Goal: Task Accomplishment & Management: Complete application form

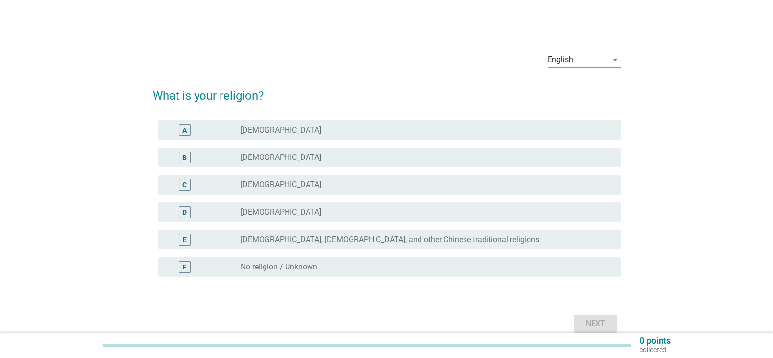
click at [400, 155] on div "radio_button_unchecked [DEMOGRAPHIC_DATA]" at bounding box center [423, 158] width 365 height 10
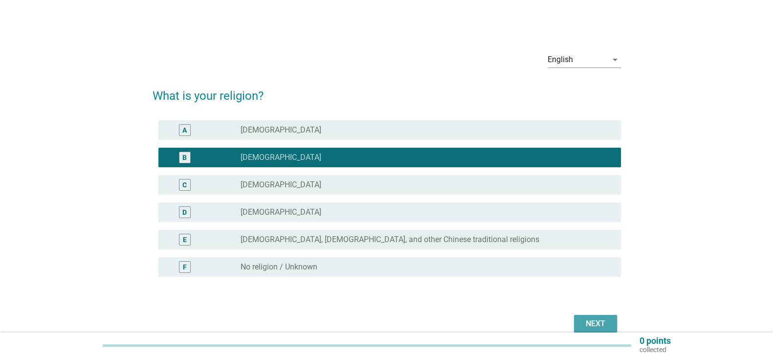
click at [597, 318] on div "Next" at bounding box center [595, 324] width 27 height 12
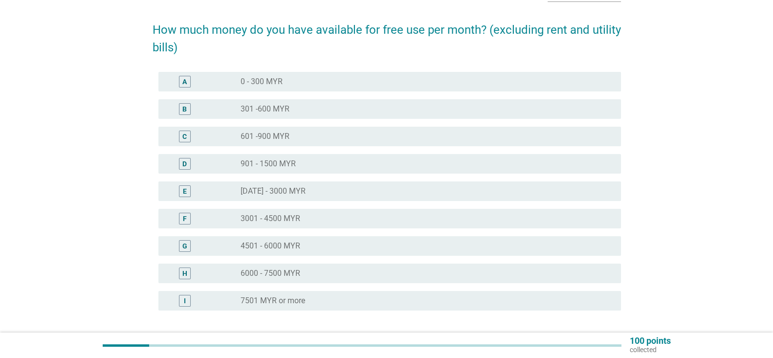
scroll to position [68, 0]
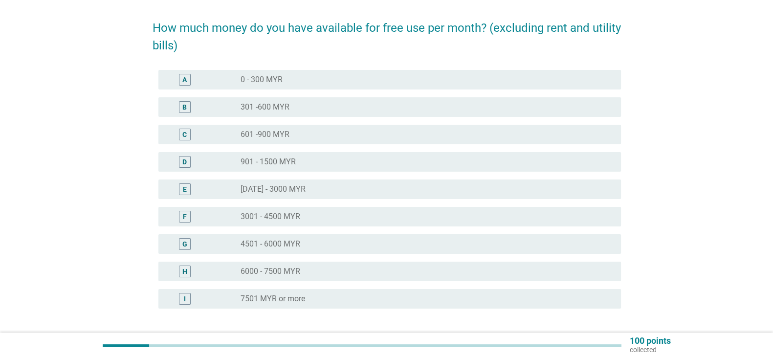
click at [425, 189] on div "radio_button_unchecked [DATE] - 3000 MYR" at bounding box center [423, 189] width 365 height 10
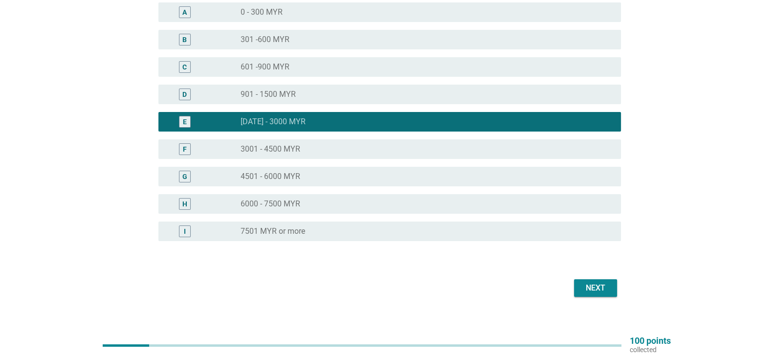
scroll to position [147, 0]
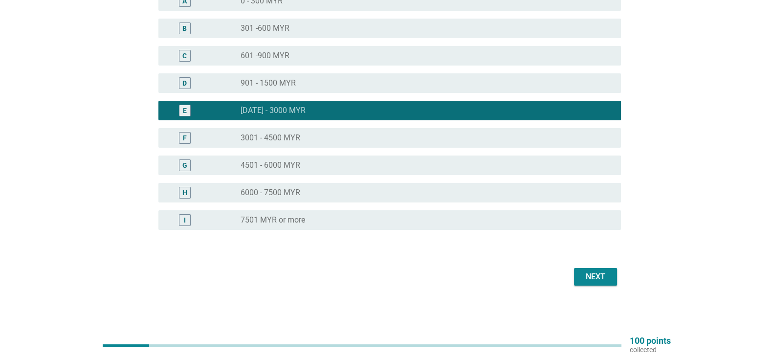
click at [596, 279] on div "Next" at bounding box center [595, 277] width 27 height 12
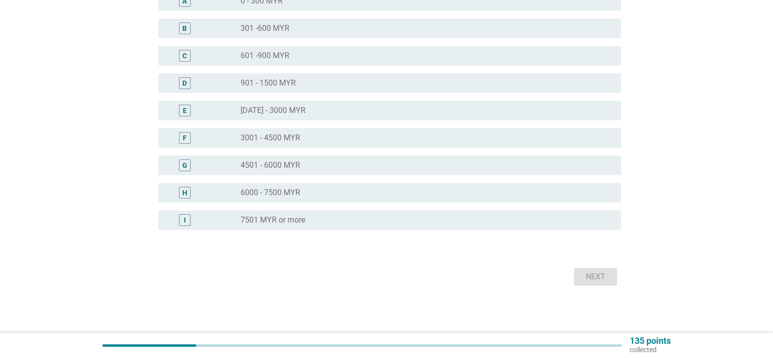
scroll to position [0, 0]
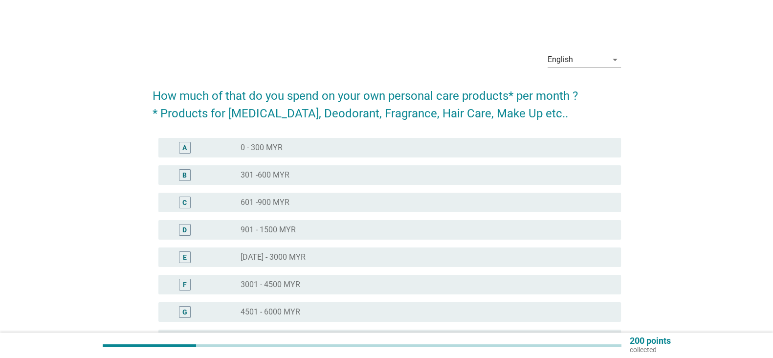
click at [362, 177] on div "radio_button_unchecked 301 -600 MYR" at bounding box center [423, 175] width 365 height 10
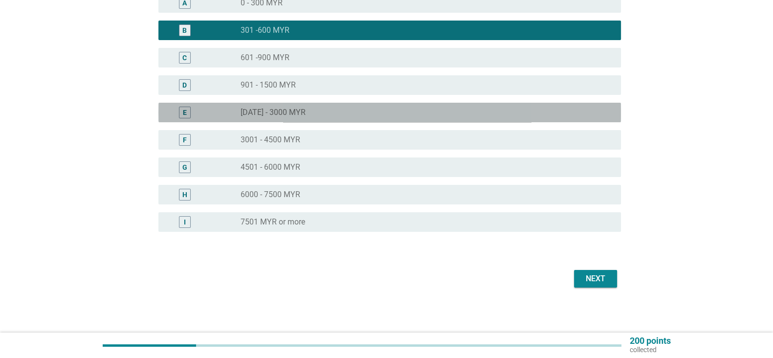
scroll to position [147, 0]
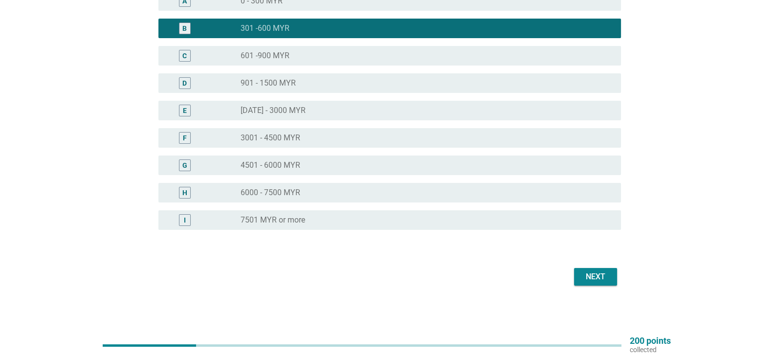
click at [599, 270] on button "Next" at bounding box center [595, 277] width 43 height 18
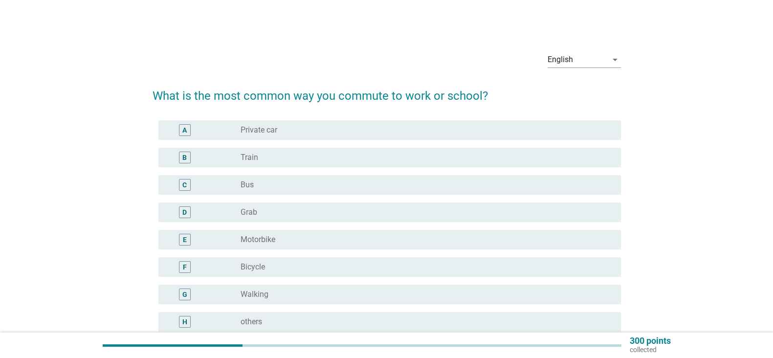
click at [434, 158] on div "radio_button_unchecked Train" at bounding box center [423, 158] width 365 height 10
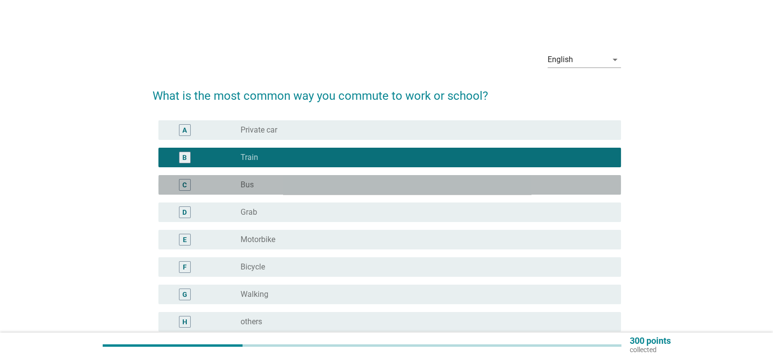
click at [425, 189] on div "radio_button_unchecked Bus" at bounding box center [423, 185] width 365 height 10
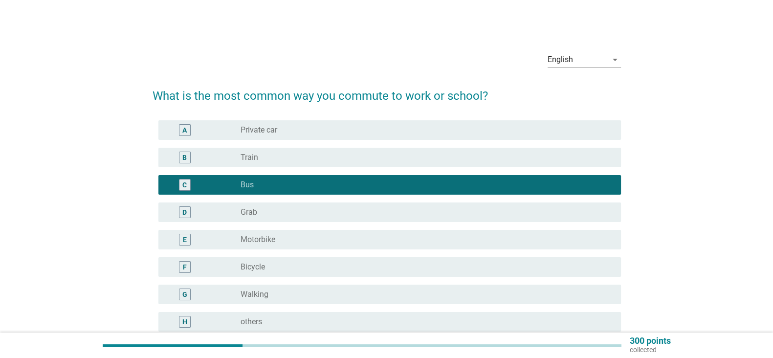
click at [431, 161] on div "radio_button_unchecked Train" at bounding box center [423, 158] width 365 height 10
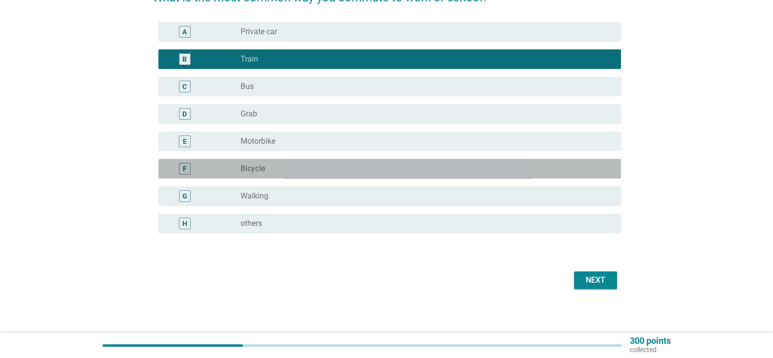
scroll to position [102, 0]
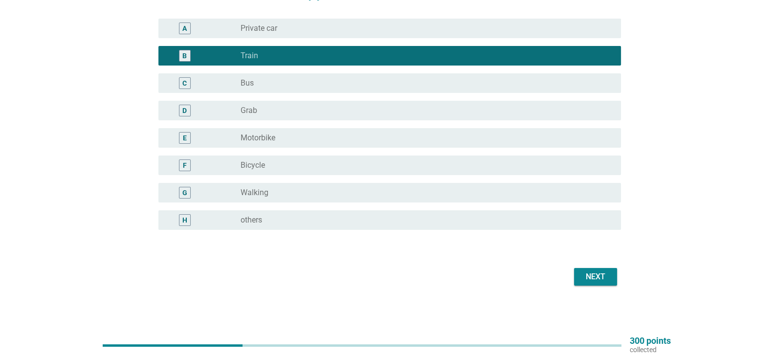
click at [610, 273] on button "Next" at bounding box center [595, 277] width 43 height 18
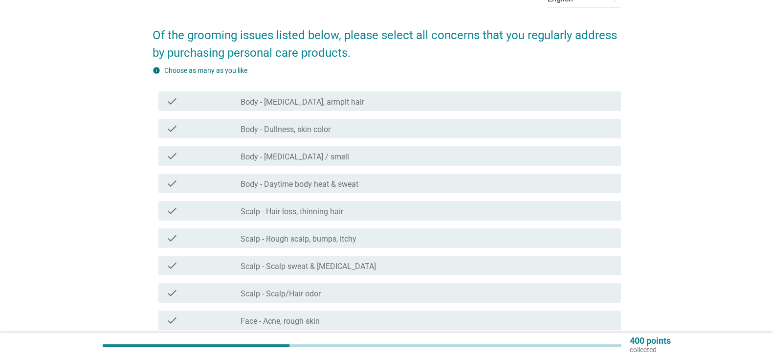
scroll to position [61, 0]
click at [375, 100] on div "check_box_outline_blank Body - [MEDICAL_DATA], armpit hair" at bounding box center [427, 101] width 373 height 12
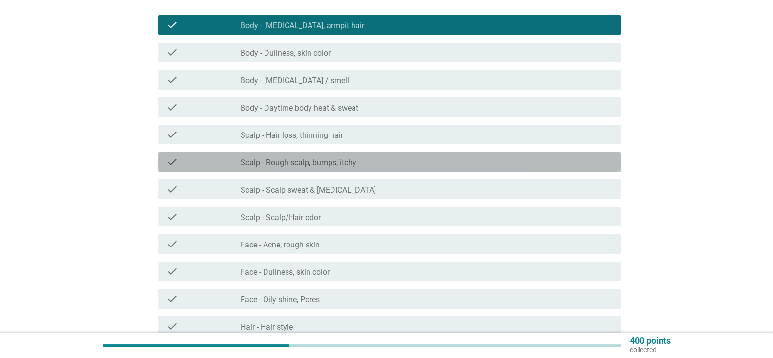
scroll to position [112, 0]
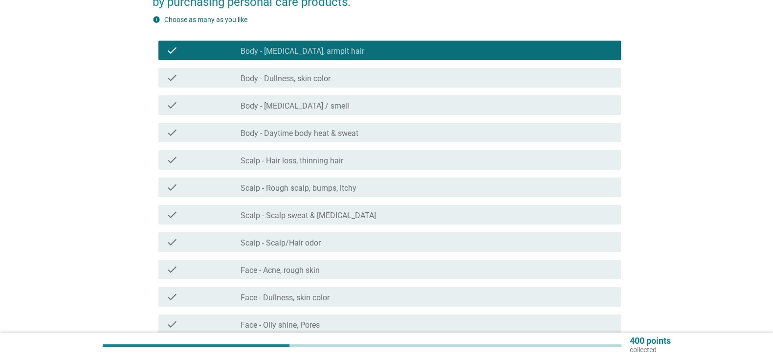
click at [426, 184] on div "check_box_outline_blank Scalp - Rough scalp, bumps, itchy" at bounding box center [427, 187] width 373 height 12
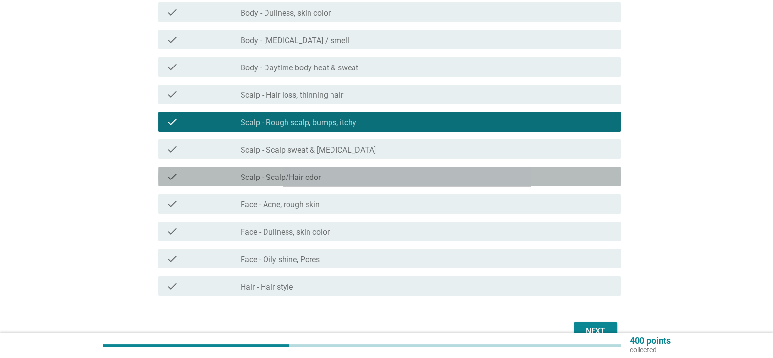
scroll to position [201, 0]
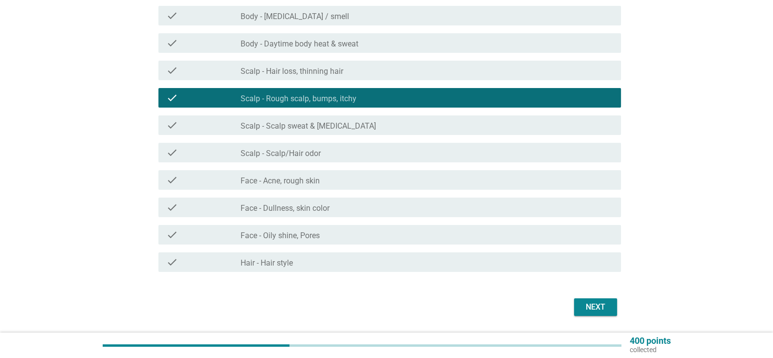
click at [429, 207] on div "check_box_outline_blank Face - Dullness, skin color" at bounding box center [427, 208] width 373 height 12
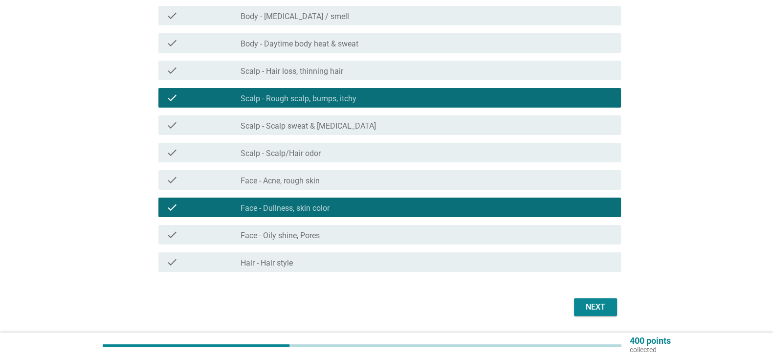
click at [436, 229] on div "check_box_outline_blank Face - Oily shine, Pores" at bounding box center [427, 235] width 373 height 12
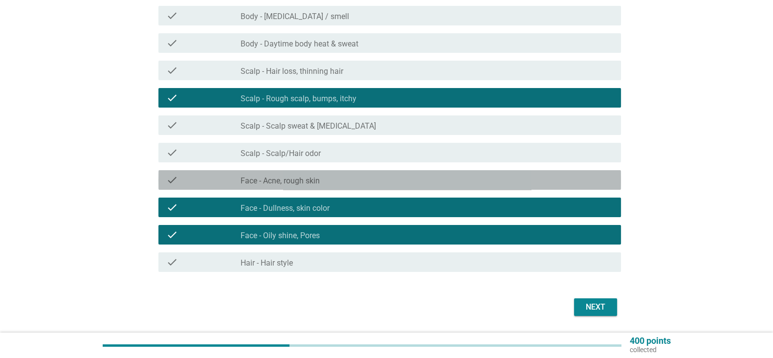
scroll to position [231, 0]
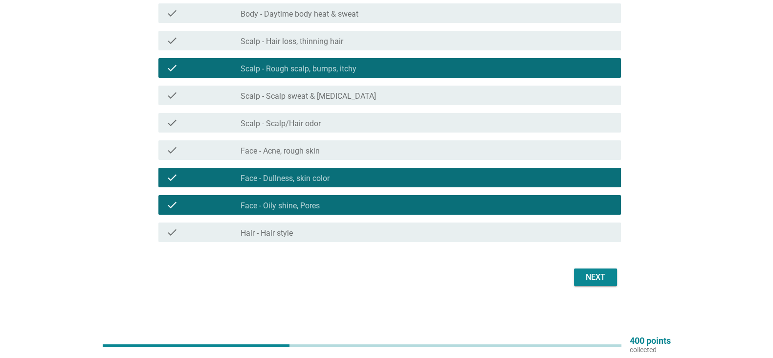
click at [487, 228] on div "check_box_outline_blank Hair - Hair style" at bounding box center [427, 232] width 373 height 12
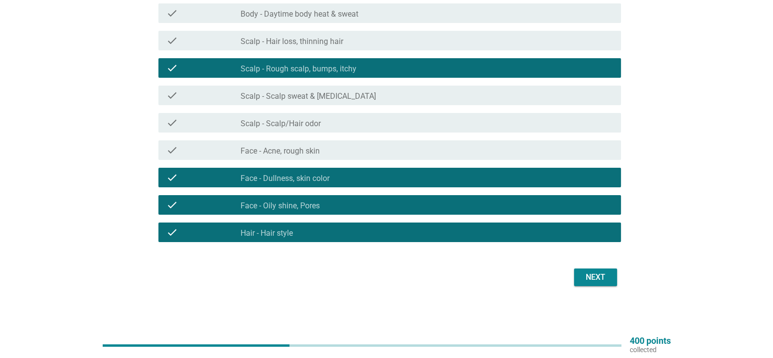
click at [607, 273] on div "Next" at bounding box center [595, 277] width 27 height 12
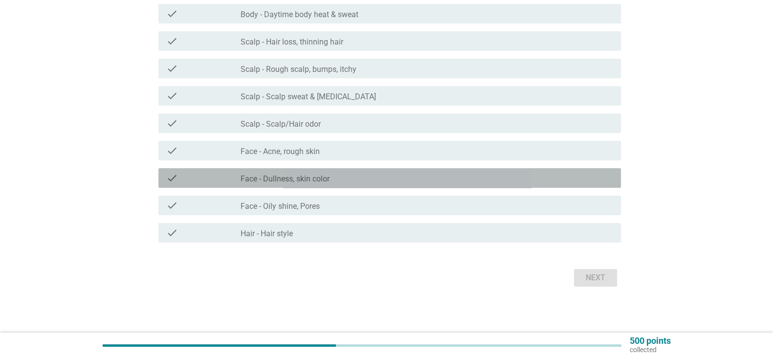
scroll to position [230, 0]
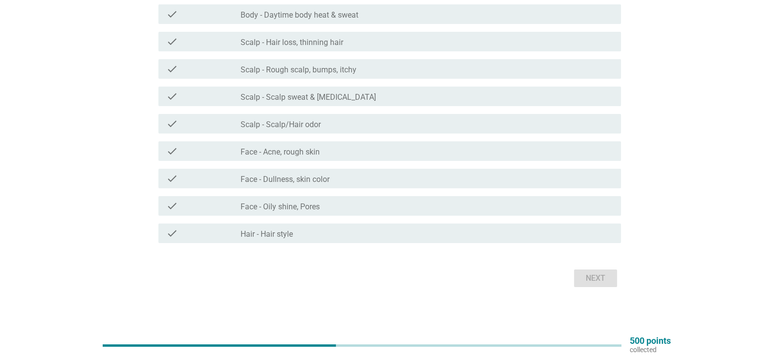
click at [501, 205] on div "check_box_outline_blank Face - Oily shine, Pores" at bounding box center [427, 206] width 373 height 12
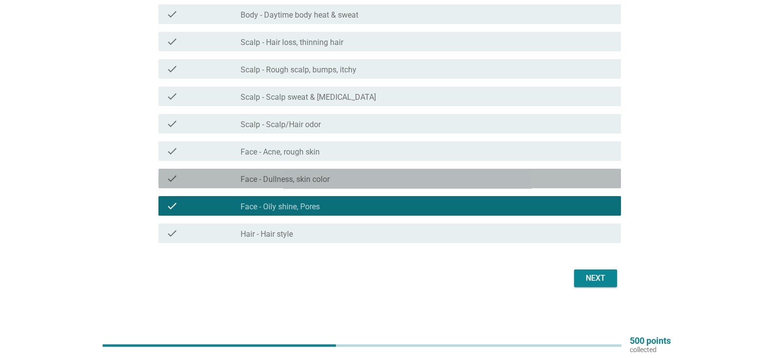
click at [504, 180] on div "check_box_outline_blank Face - Dullness, skin color" at bounding box center [427, 179] width 373 height 12
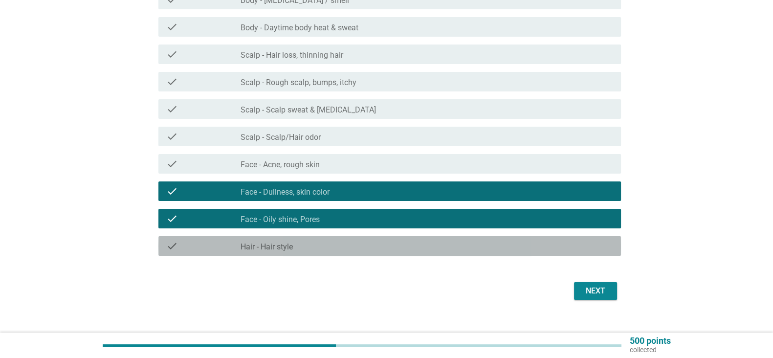
scroll to position [231, 0]
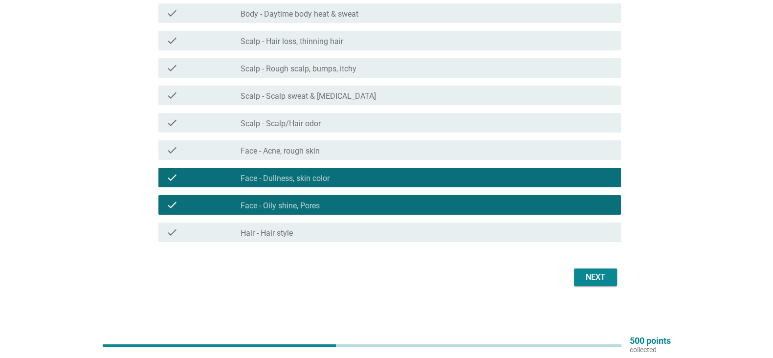
click at [591, 284] on button "Next" at bounding box center [595, 278] width 43 height 18
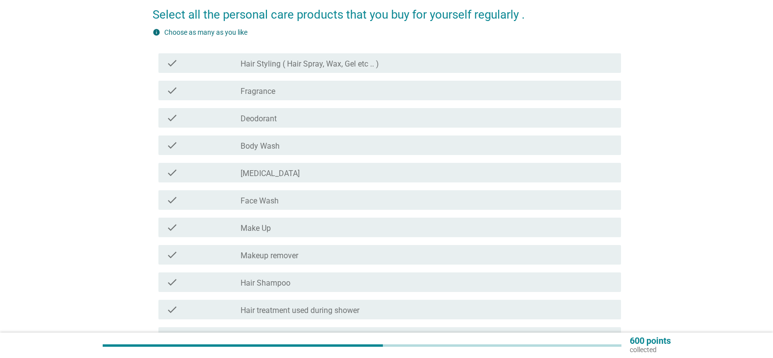
scroll to position [82, 0]
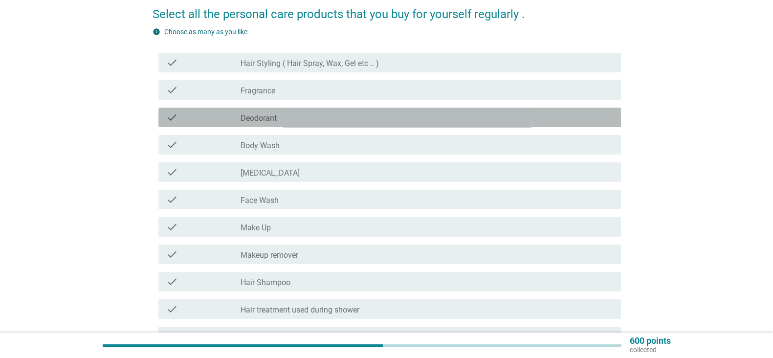
click at [573, 121] on div "check_box_outline_blank Deodorant" at bounding box center [427, 118] width 373 height 12
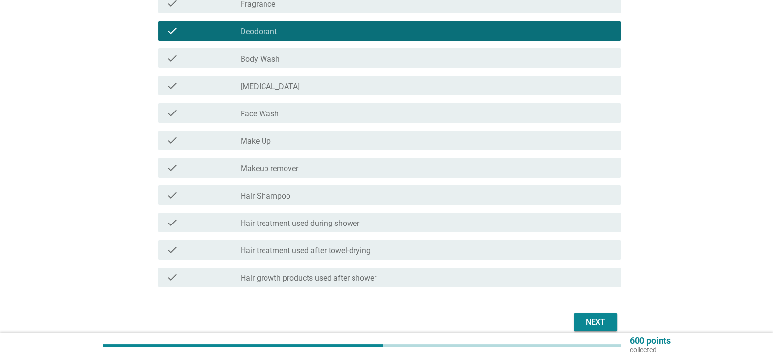
scroll to position [171, 0]
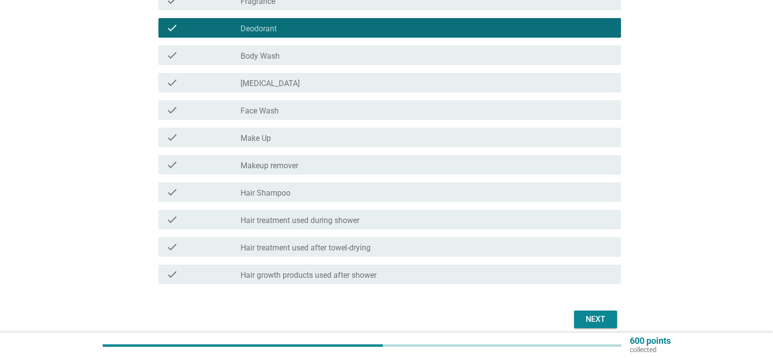
click at [576, 90] on div "check check_box_outline_blank [MEDICAL_DATA]" at bounding box center [389, 83] width 463 height 20
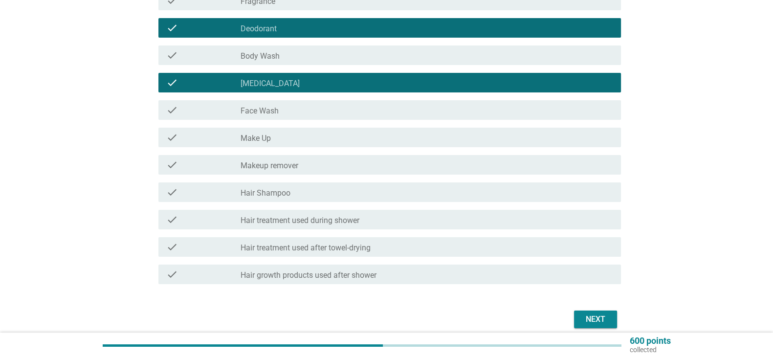
click at [550, 195] on div "check_box_outline_blank Hair Shampoo" at bounding box center [427, 192] width 373 height 12
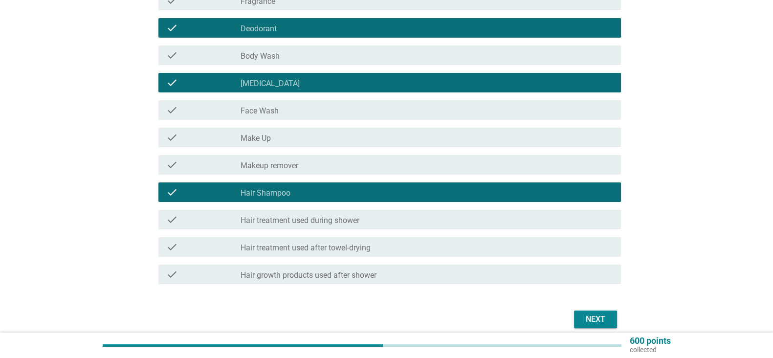
scroll to position [213, 0]
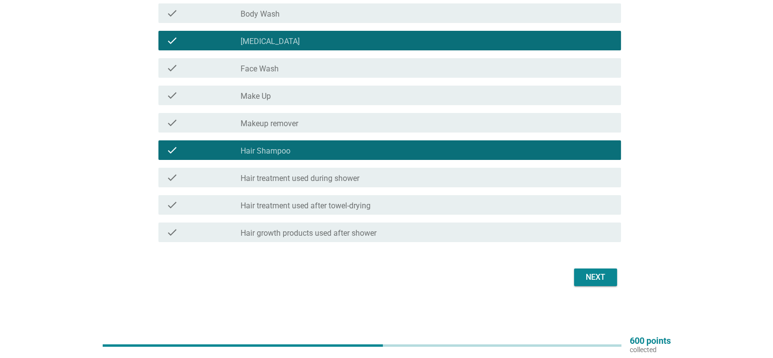
click at [591, 277] on div "Next" at bounding box center [595, 277] width 27 height 12
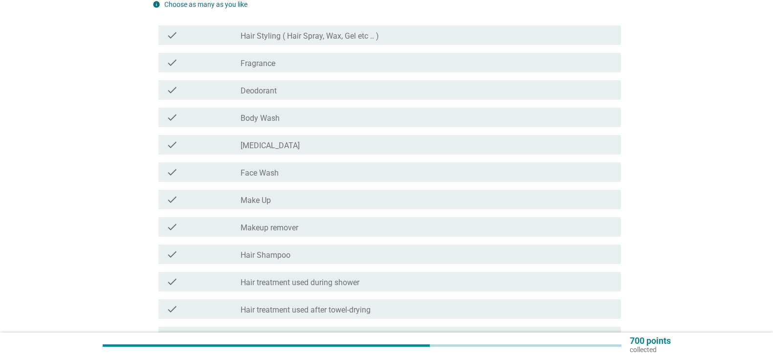
scroll to position [129, 0]
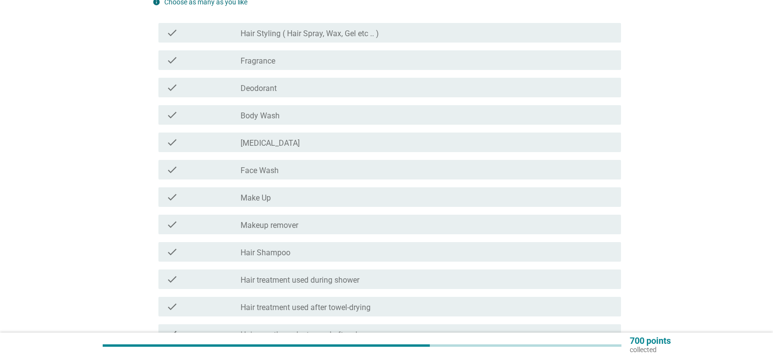
click at [565, 94] on div "check check_box_outline_blank Deodorant" at bounding box center [389, 88] width 463 height 20
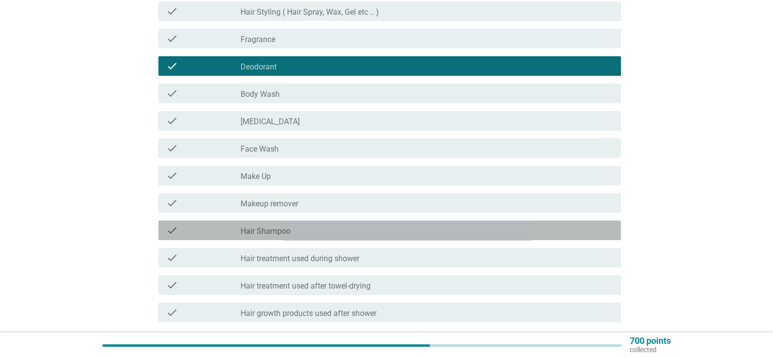
scroll to position [231, 0]
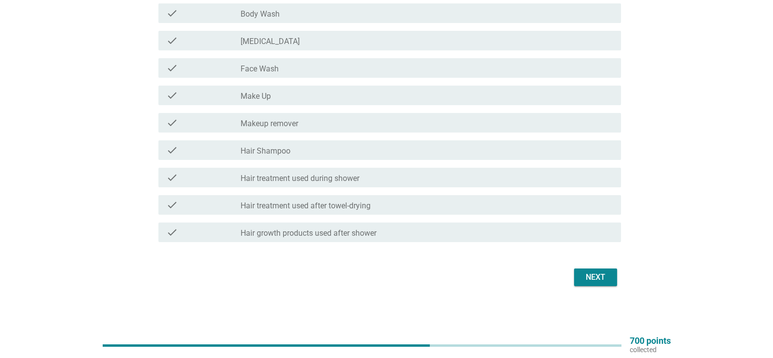
click at [569, 100] on div "check_box_outline_blank Make Up" at bounding box center [427, 96] width 373 height 12
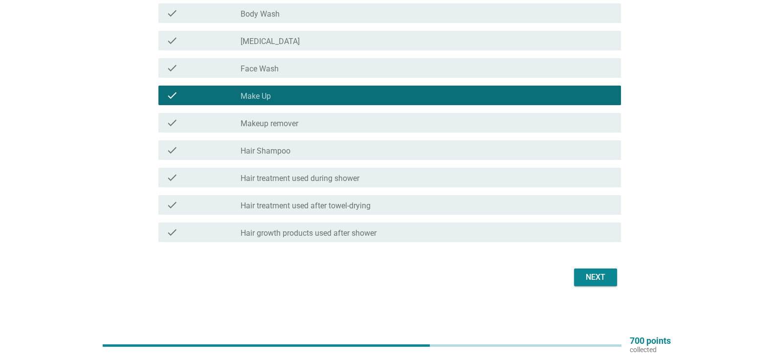
click at [596, 275] on div "Next" at bounding box center [595, 277] width 27 height 12
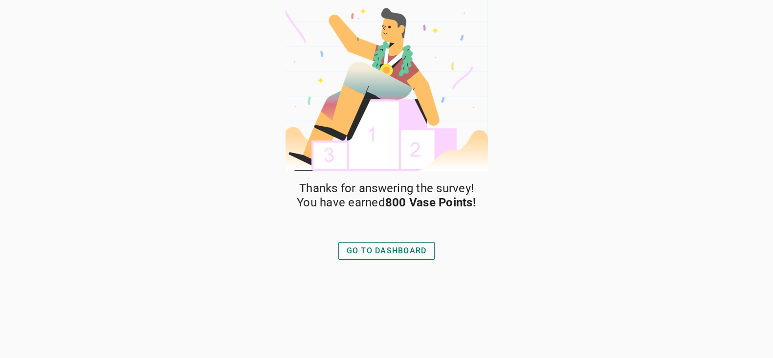
click at [404, 247] on div "GO TO DASHBOARD" at bounding box center [387, 251] width 80 height 12
